Goal: Task Accomplishment & Management: Manage account settings

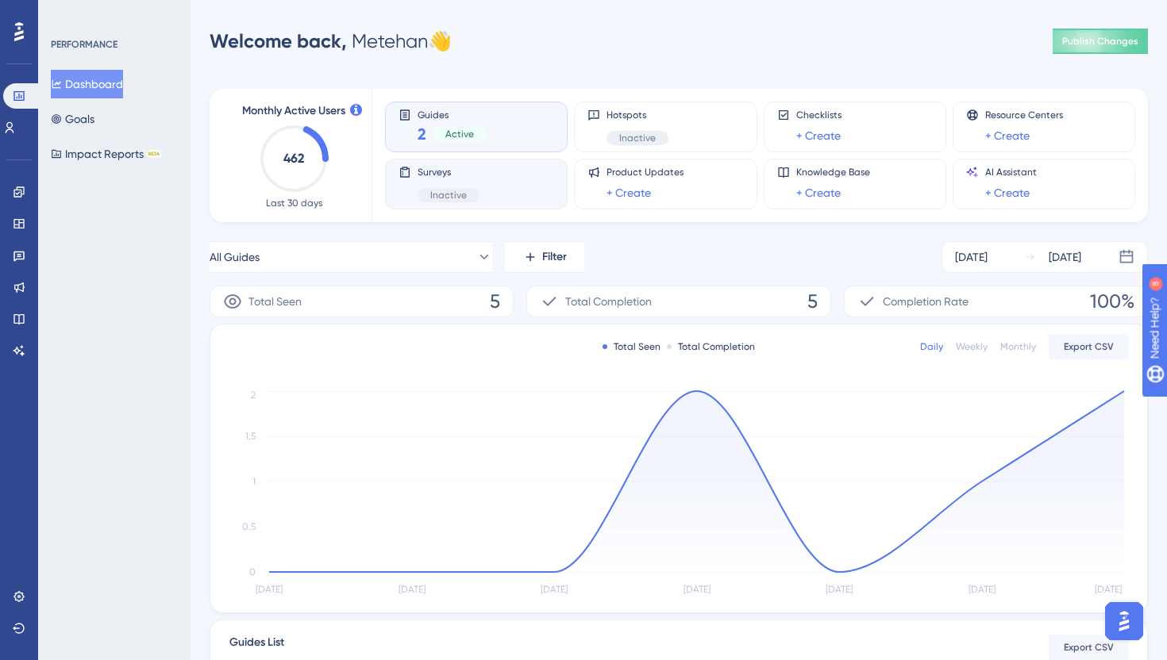
click at [450, 190] on span "Inactive" at bounding box center [448, 195] width 37 height 13
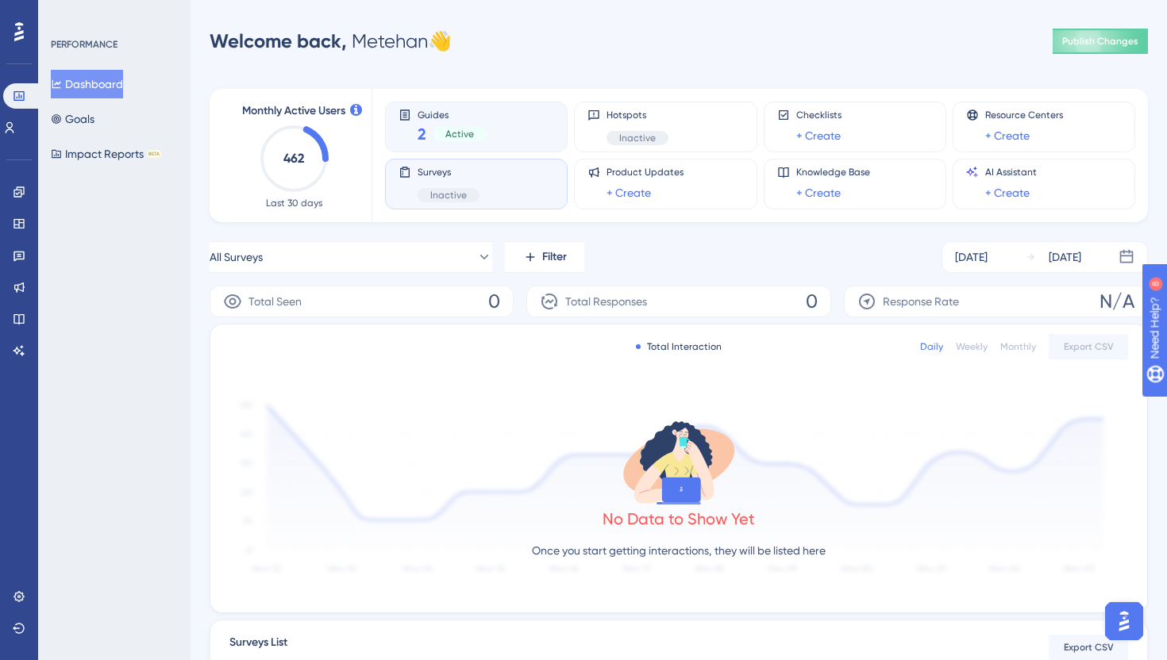
click at [513, 125] on div "Guides 2 Active" at bounding box center [476, 127] width 156 height 37
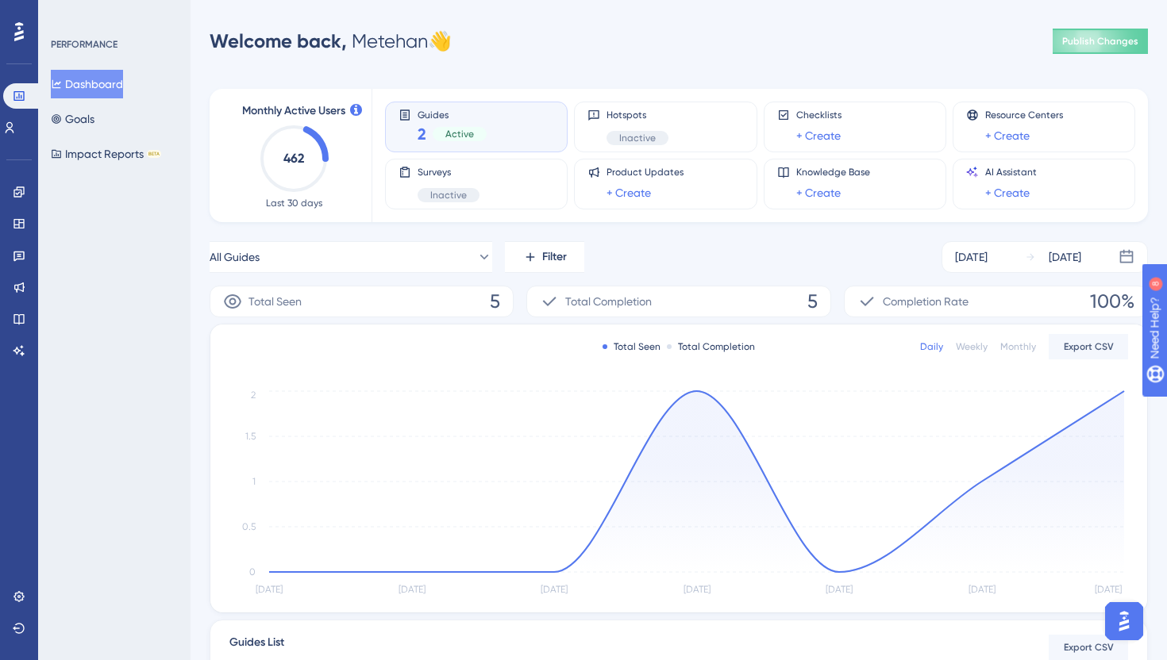
click at [479, 139] on div "Active" at bounding box center [460, 134] width 54 height 14
click at [436, 140] on div "Active" at bounding box center [460, 134] width 54 height 14
click at [442, 136] on div "Active" at bounding box center [460, 134] width 54 height 14
click at [77, 110] on button "Goals" at bounding box center [73, 119] width 44 height 29
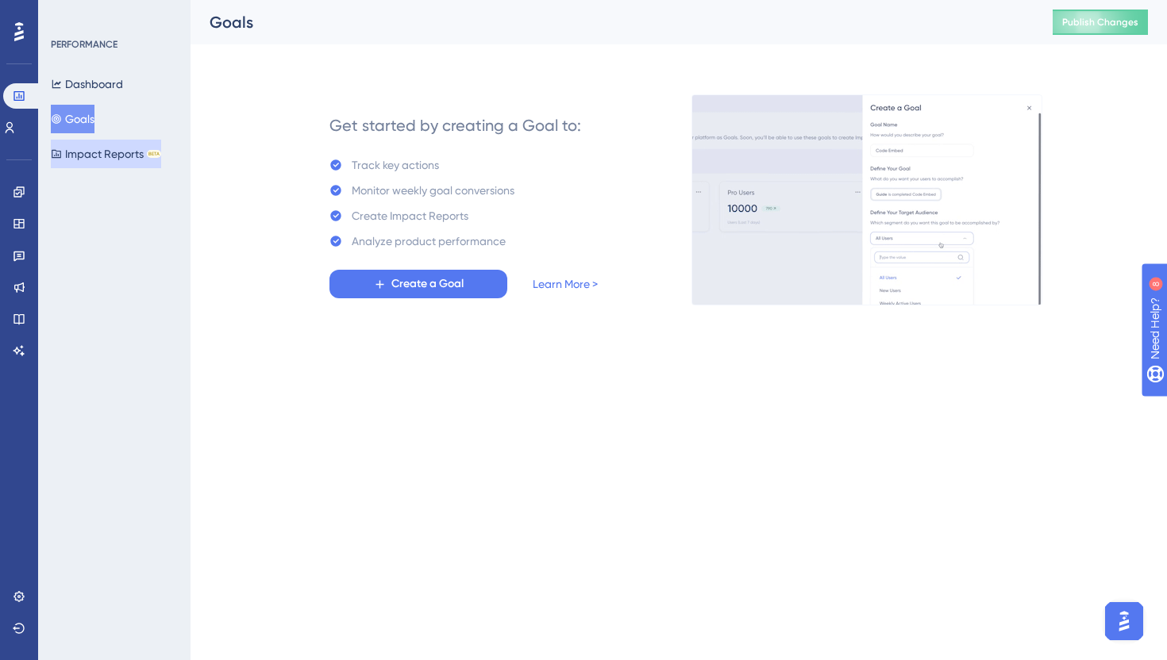
click at [99, 153] on button "Impact Reports BETA" at bounding box center [106, 154] width 110 height 29
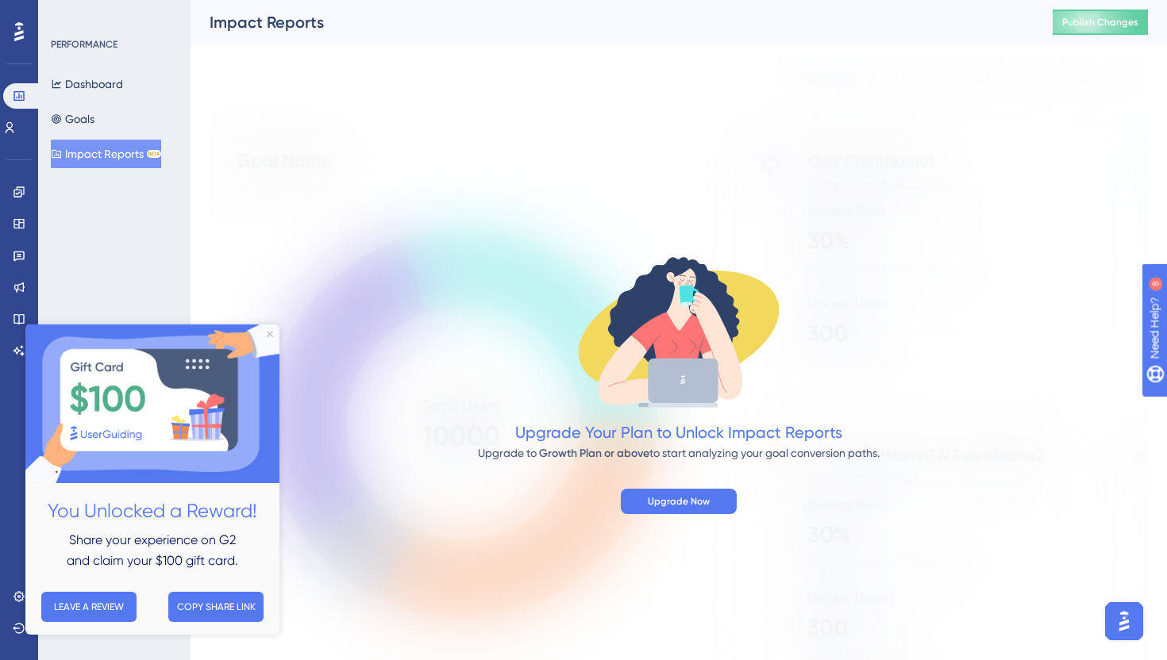
click at [273, 334] on img at bounding box center [152, 404] width 254 height 159
click at [3, 115] on div "Users" at bounding box center [19, 127] width 32 height 25
click at [25, 207] on div "Engagement Widgets Feedback Product Updates Knowledge Base AI Assistant" at bounding box center [19, 271] width 13 height 184
click at [25, 198] on link at bounding box center [19, 191] width 13 height 25
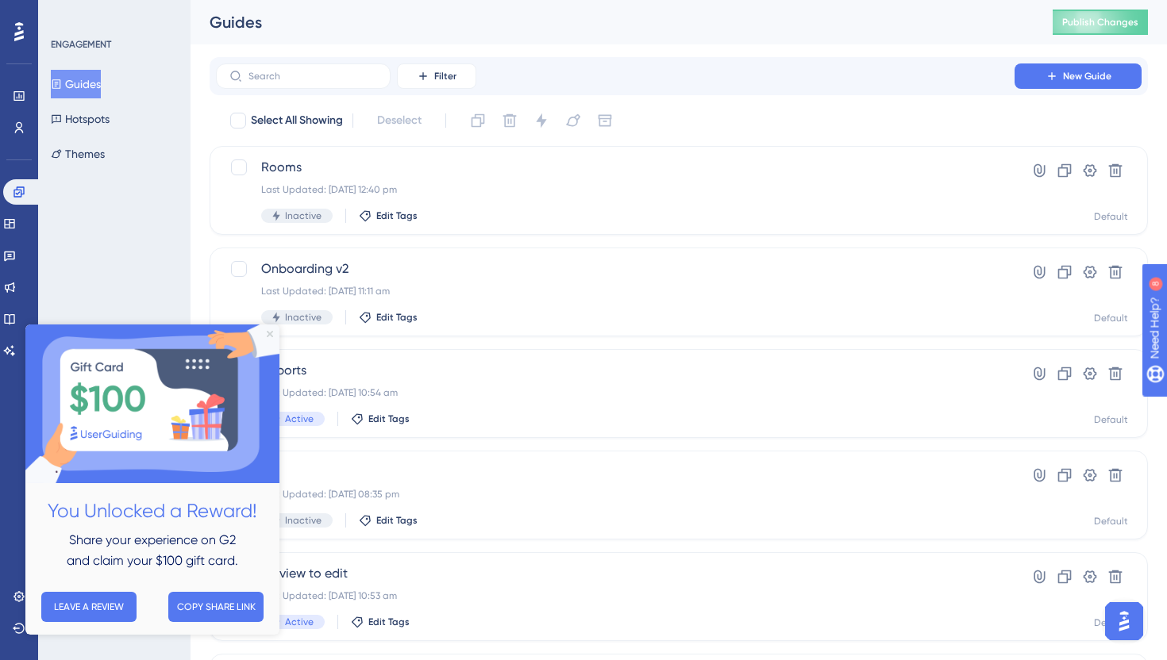
click at [267, 336] on icon "Close Preview" at bounding box center [270, 334] width 6 height 6
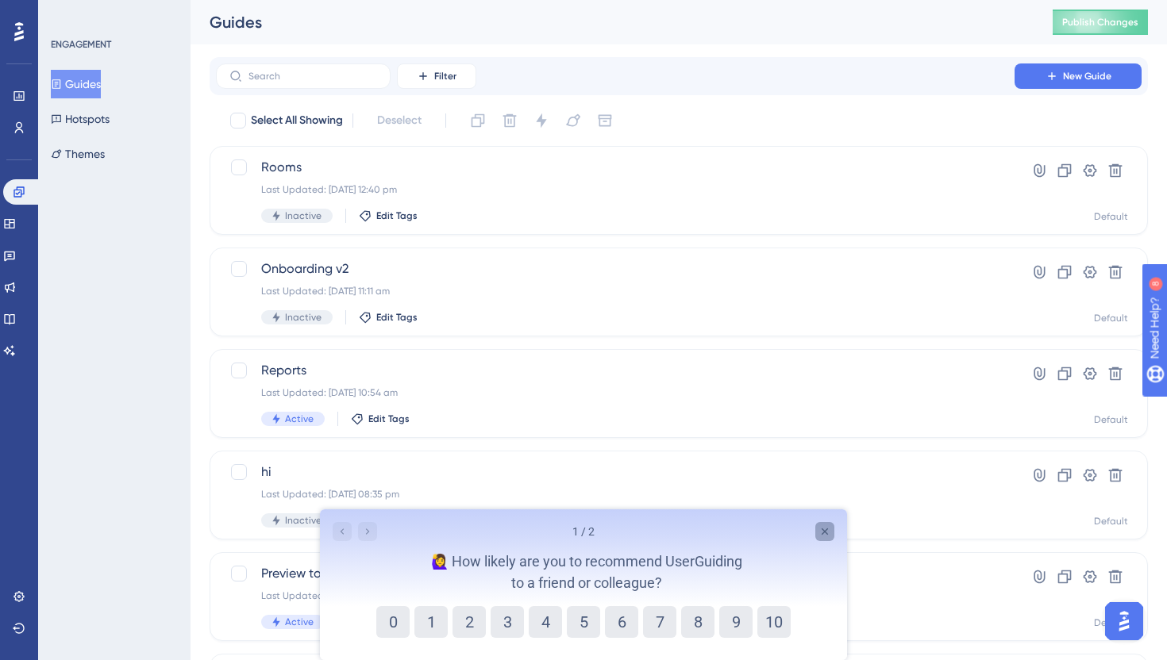
click at [829, 537] on icon "Close survey" at bounding box center [824, 531] width 13 height 13
